Goal: Find specific page/section: Find specific page/section

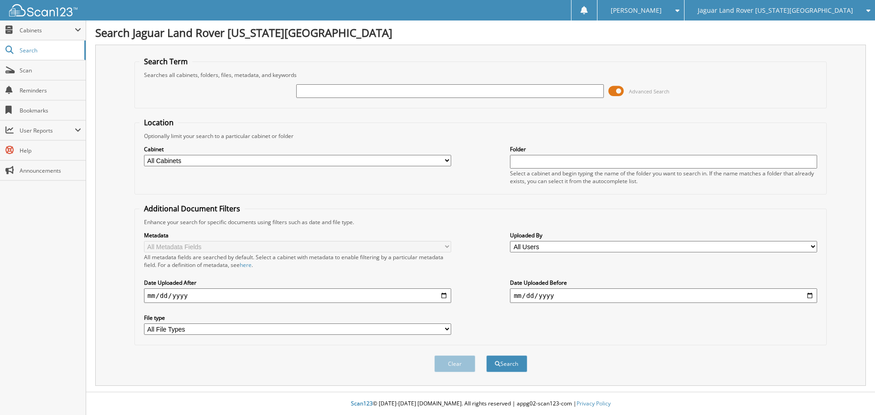
click at [359, 88] on input "text" at bounding box center [449, 91] width 307 height 14
type input "4"
type input "107092"
click at [486, 355] on button "Search" at bounding box center [506, 363] width 41 height 17
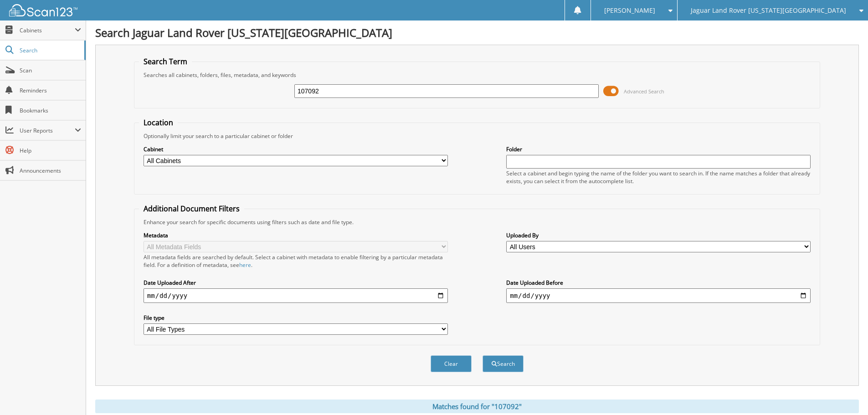
click at [453, 130] on fieldset "Location Optionally limit your search to a particular cabinet or folder Cabinet…" at bounding box center [477, 156] width 686 height 77
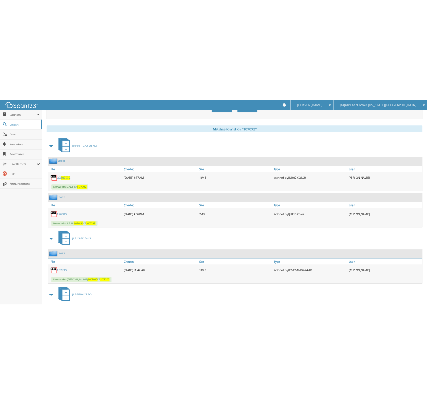
scroll to position [319, 0]
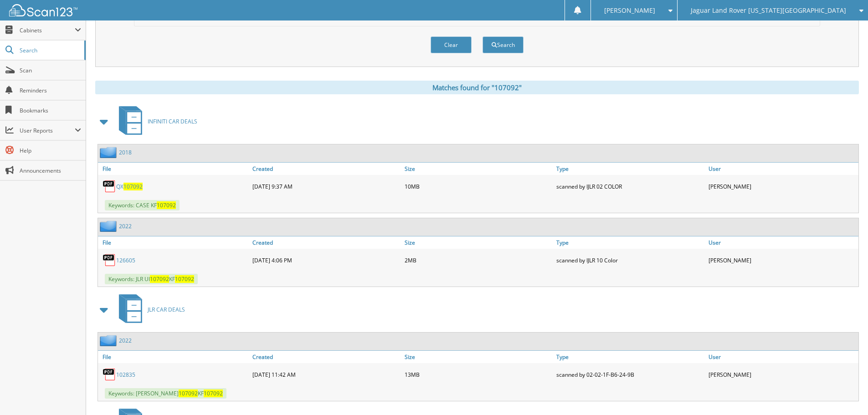
click at [127, 373] on link "102835" at bounding box center [125, 375] width 19 height 8
